Goal: Check status: Check status

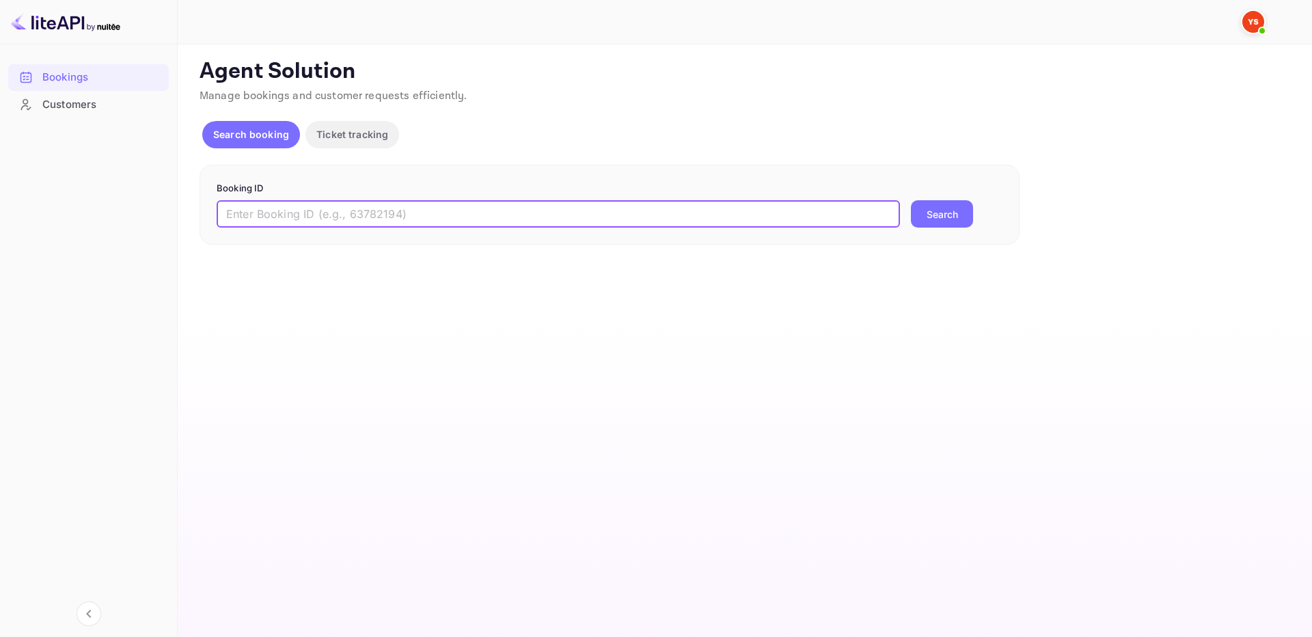
click at [687, 218] on input "text" at bounding box center [558, 213] width 683 height 27
paste input "9734671"
type input "9734671"
click at [925, 214] on button "Search" at bounding box center [942, 213] width 62 height 27
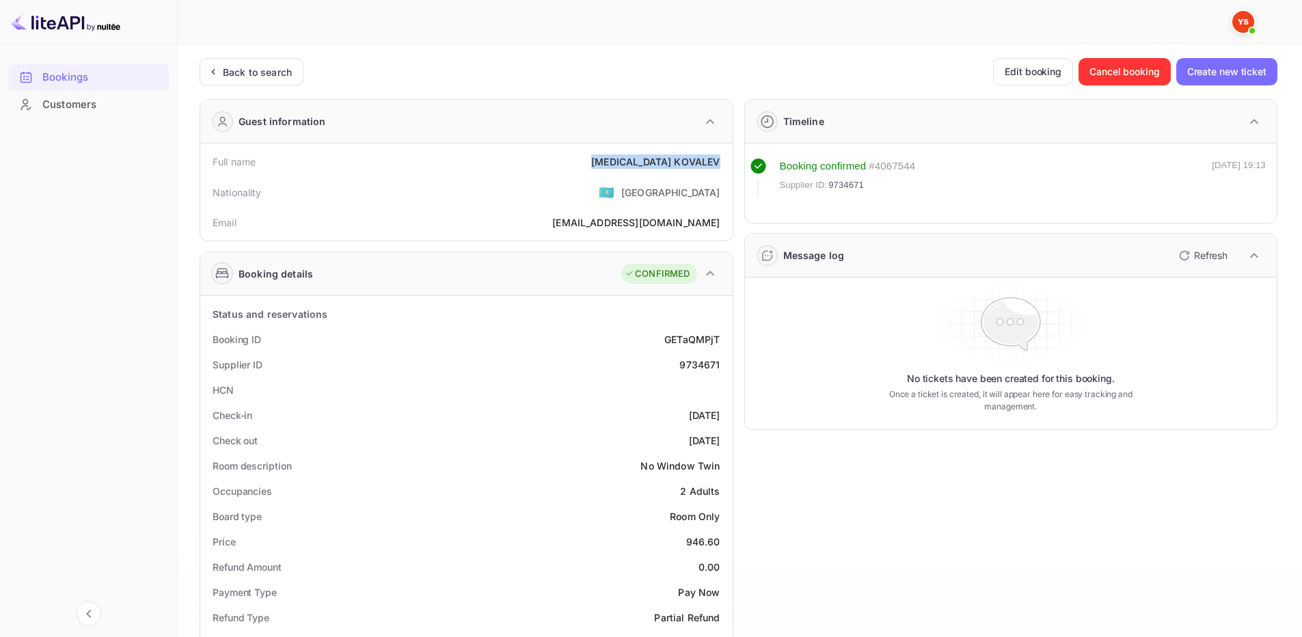
drag, startPoint x: 634, startPoint y: 161, endPoint x: 718, endPoint y: 160, distance: 84.1
click at [718, 160] on div "Full name [MEDICAL_DATA][PERSON_NAME]" at bounding box center [467, 161] width 522 height 25
copy div "[MEDICAL_DATA][PERSON_NAME]"
drag, startPoint x: 687, startPoint y: 546, endPoint x: 729, endPoint y: 543, distance: 42.5
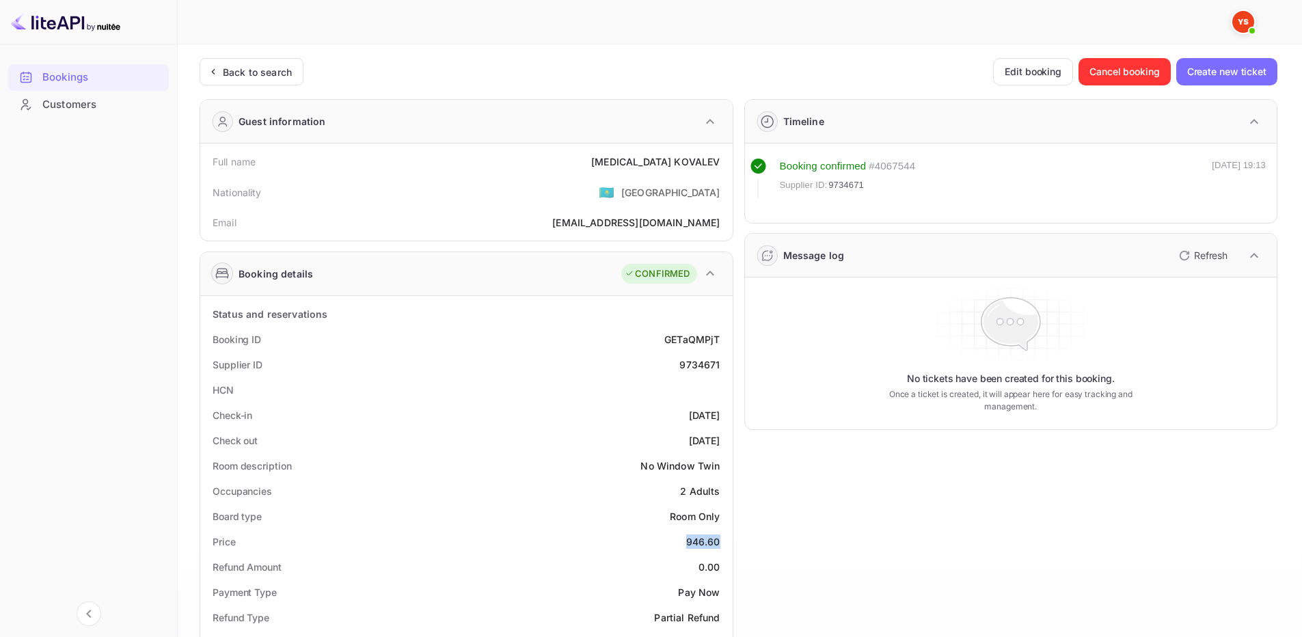
copy div "946.60"
